Goal: Task Accomplishment & Management: Complete application form

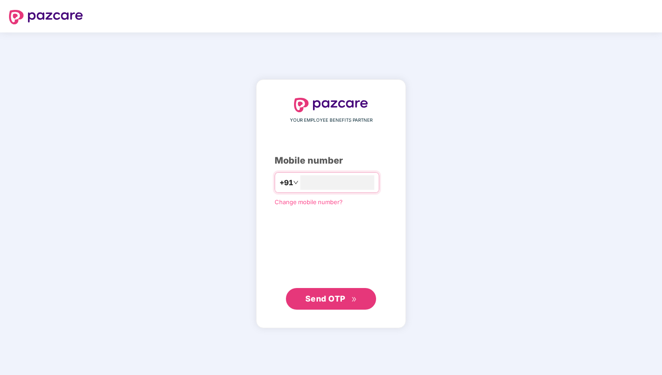
type input "**********"
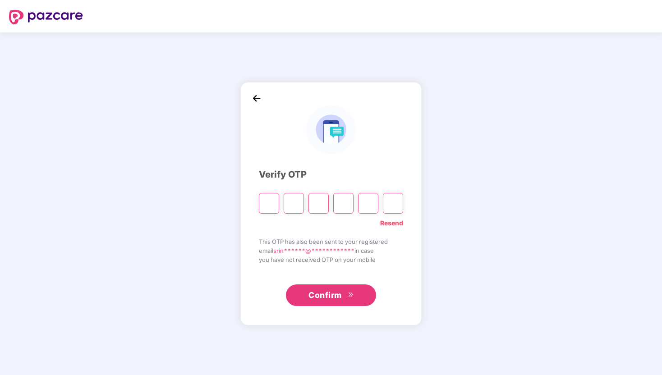
type input "*"
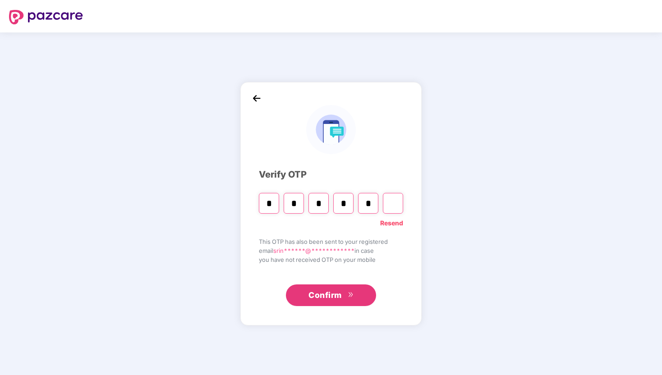
type input "*"
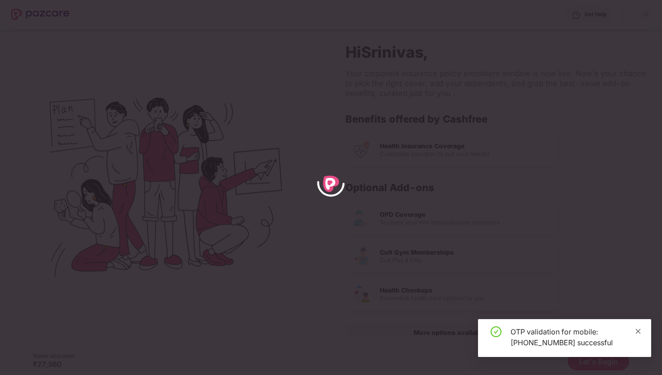
click at [640, 333] on icon "close" at bounding box center [638, 331] width 5 height 5
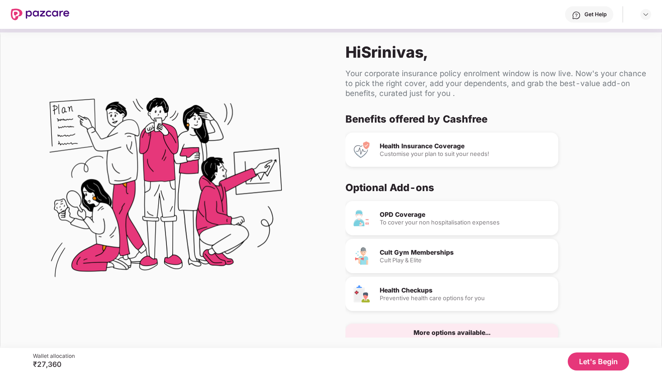
click at [608, 357] on button "Let's Begin" at bounding box center [598, 362] width 61 height 18
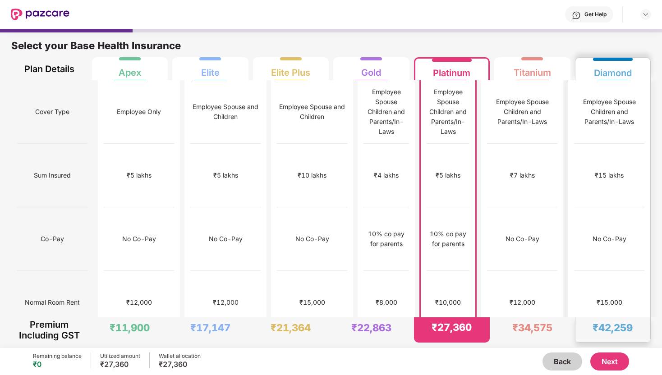
click at [604, 335] on div "No limit" at bounding box center [609, 367] width 70 height 64
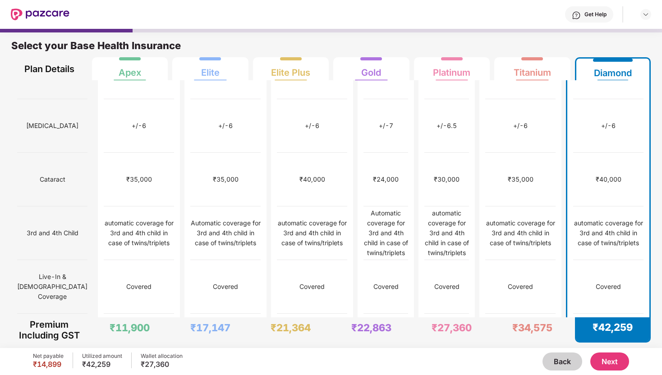
scroll to position [590, 0]
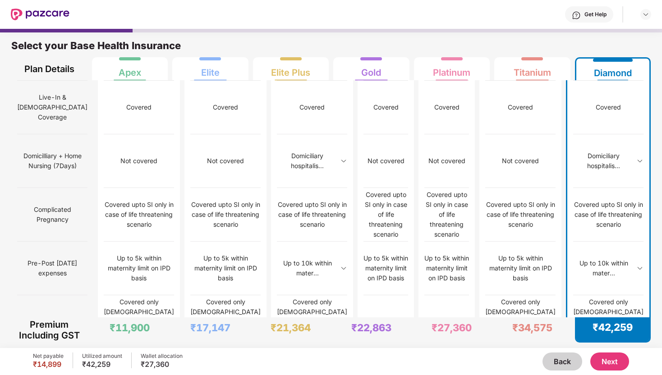
click at [614, 366] on button "Next" at bounding box center [609, 362] width 39 height 18
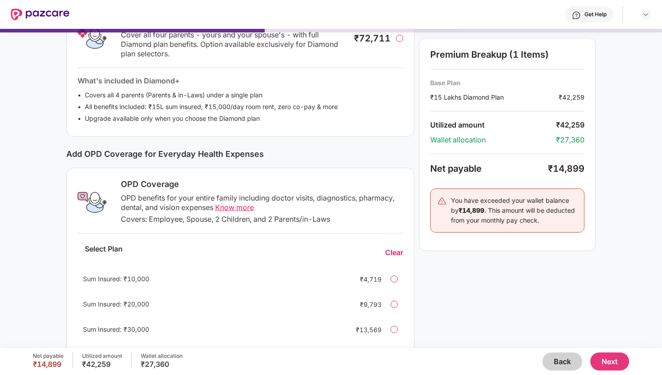
scroll to position [188, 0]
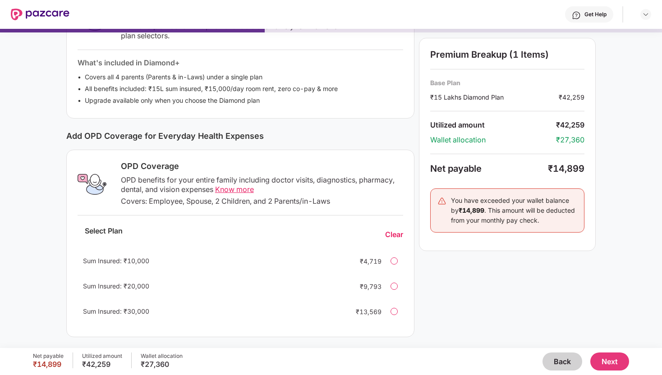
click at [391, 285] on div at bounding box center [394, 286] width 7 height 7
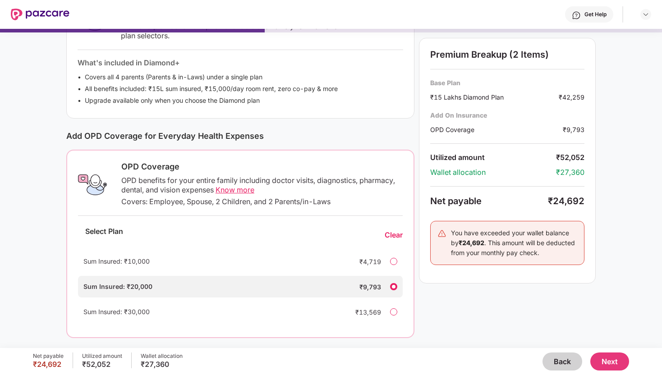
click at [391, 238] on div "Clear" at bounding box center [394, 234] width 18 height 9
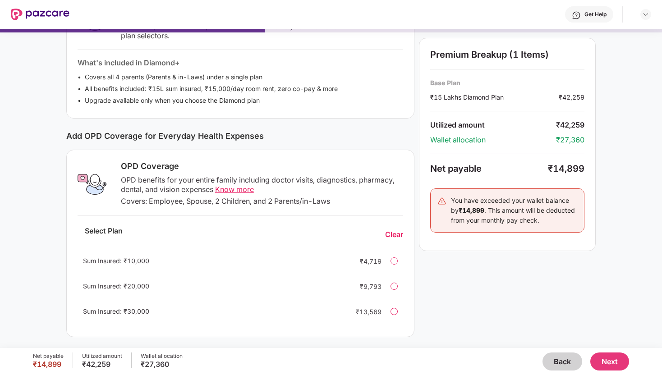
click at [396, 284] on div at bounding box center [394, 286] width 7 height 7
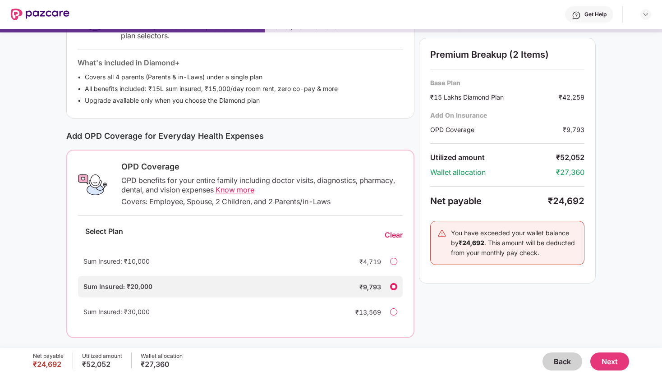
click at [400, 234] on div "Clear" at bounding box center [394, 234] width 18 height 9
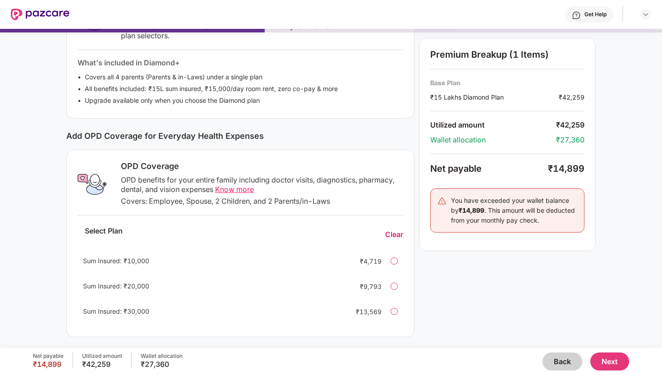
click at [394, 260] on div at bounding box center [394, 261] width 7 height 7
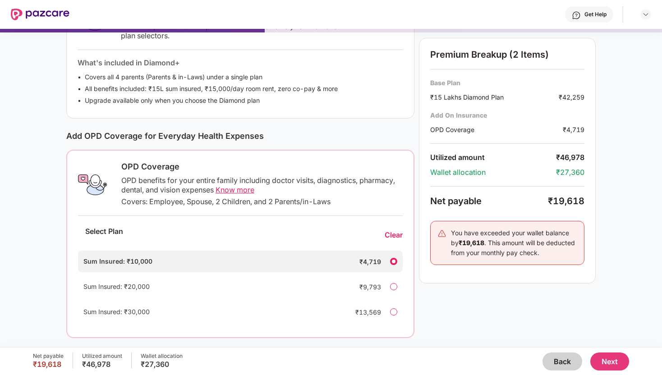
click at [394, 288] on div at bounding box center [393, 286] width 7 height 7
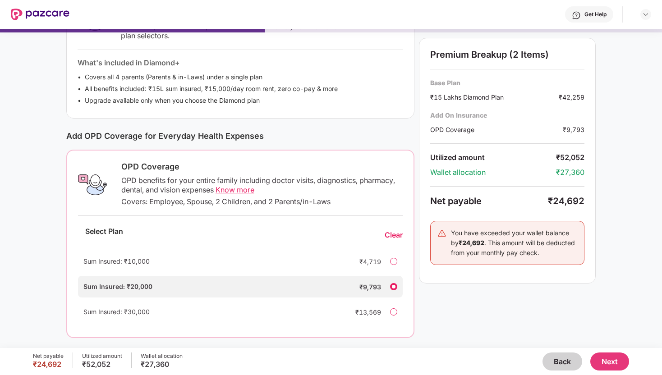
click at [251, 189] on span "Know more" at bounding box center [235, 189] width 39 height 9
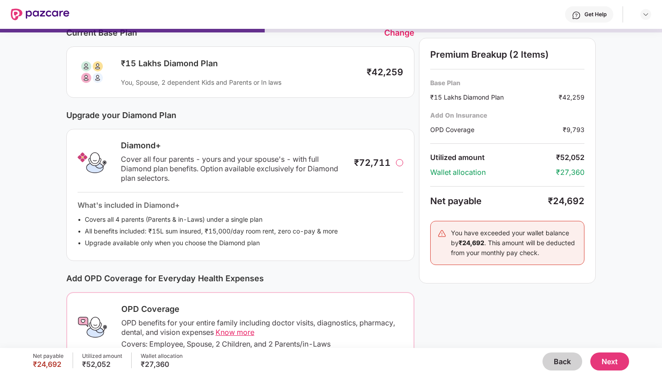
scroll to position [0, 0]
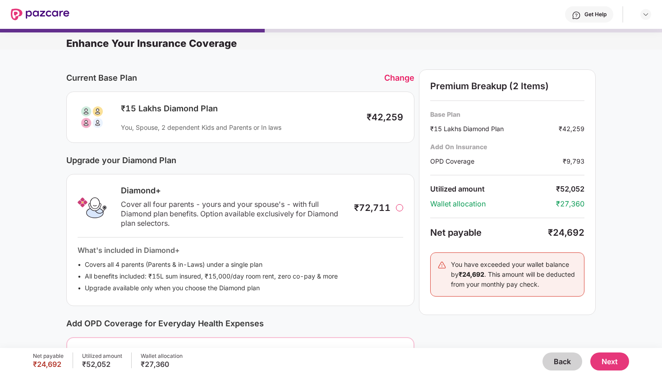
click at [396, 75] on div "Change" at bounding box center [399, 77] width 30 height 9
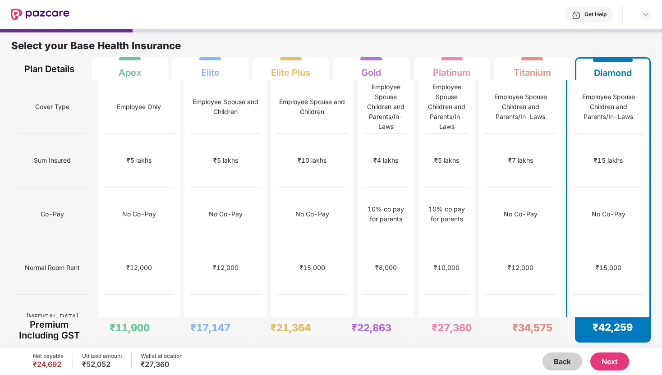
click at [610, 206] on div "No Co-Pay" at bounding box center [608, 215] width 70 height 54
click at [617, 263] on div "₹15,000" at bounding box center [609, 268] width 26 height 10
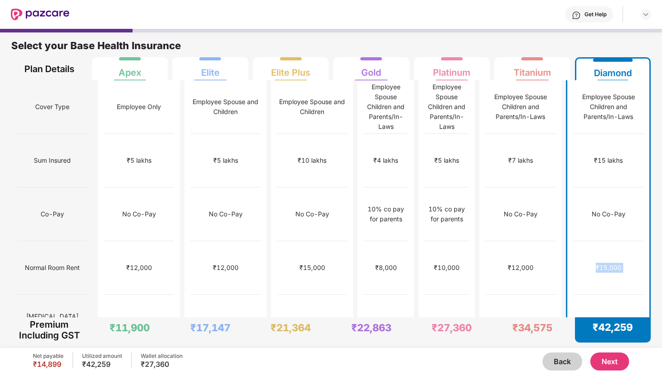
click at [623, 248] on div "₹15,000" at bounding box center [608, 268] width 70 height 54
click at [612, 209] on div "No Co-Pay" at bounding box center [609, 214] width 34 height 10
click at [620, 208] on div "No Co-Pay" at bounding box center [608, 215] width 70 height 54
click at [621, 359] on button "Next" at bounding box center [609, 362] width 39 height 18
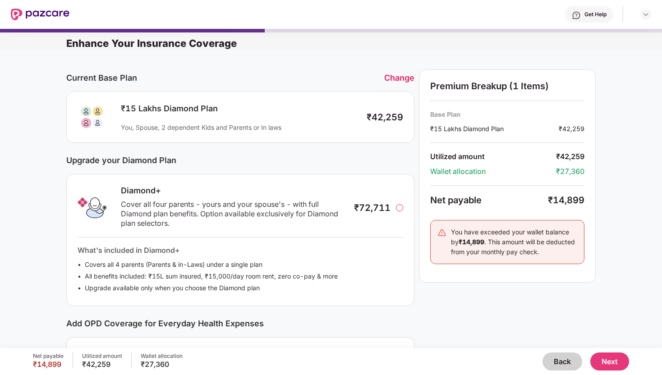
scroll to position [188, 0]
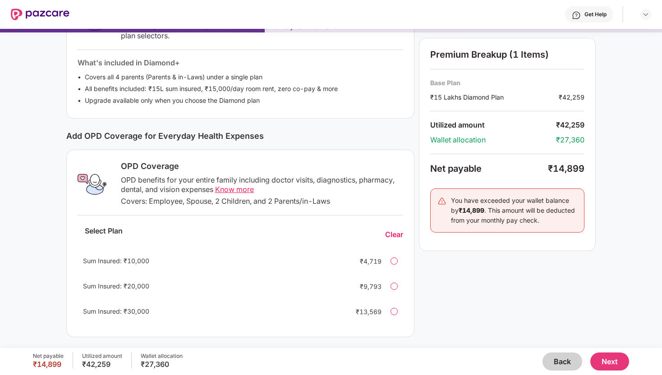
click at [395, 287] on div at bounding box center [394, 286] width 7 height 7
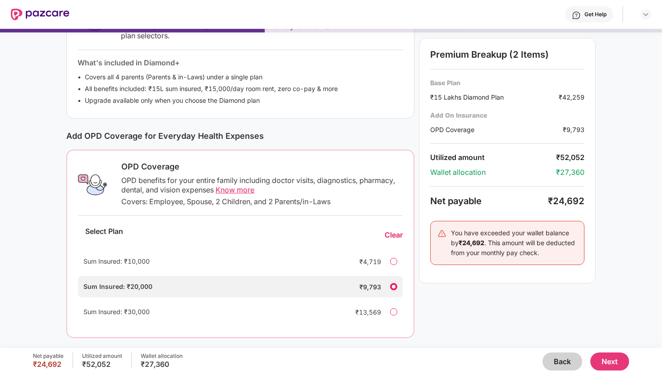
click at [613, 357] on button "Next" at bounding box center [609, 362] width 39 height 18
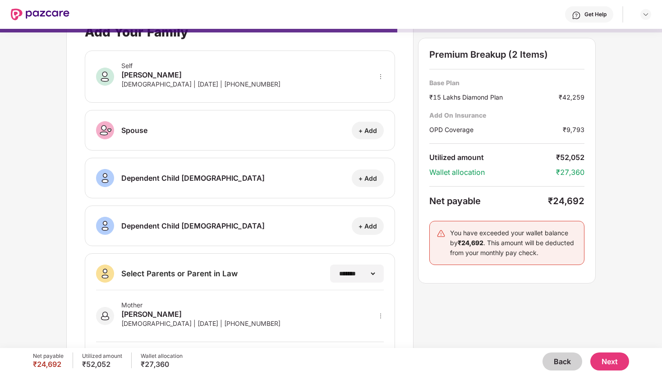
scroll to position [0, 0]
